Goal: Task Accomplishment & Management: Use online tool/utility

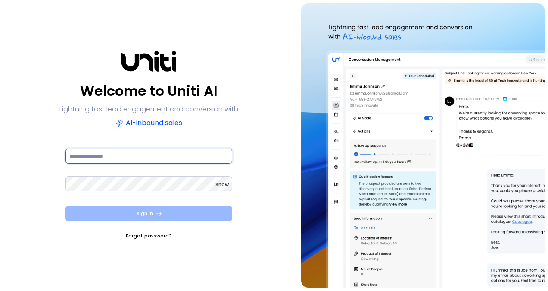
type input "**********"
click at [163, 211] on button "Sign In" at bounding box center [149, 213] width 167 height 15
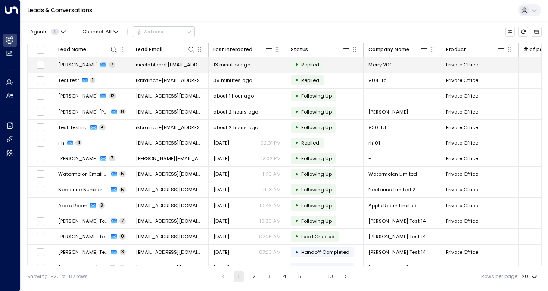
click at [78, 61] on span "Nicola Merry" at bounding box center [78, 64] width 40 height 7
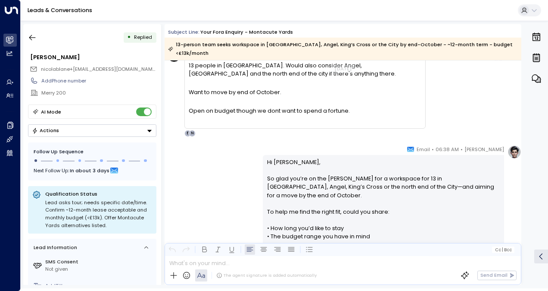
scroll to position [560, 0]
